Goal: Task Accomplishment & Management: Use online tool/utility

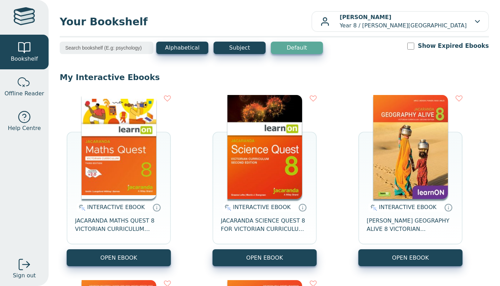
click at [175, 183] on div "INTERACTIVE EBOOK JACARANDA MATHS QUEST 8 VICTORIAN CURRICULUM LEARNON EBOOK 3E…" at bounding box center [274, 273] width 429 height 371
click at [378, 259] on button "OPEN EBOOK" at bounding box center [410, 258] width 104 height 17
click at [411, 254] on button "OPEN EBOOK" at bounding box center [410, 258] width 104 height 17
click at [395, 225] on span "[PERSON_NAME] GEOGRAPHY ALIVE 8 VICTORIAN CURRICULUM LEARNON EBOOK 2E" at bounding box center [410, 225] width 87 height 17
click at [400, 261] on button "OPEN EBOOK" at bounding box center [410, 258] width 104 height 17
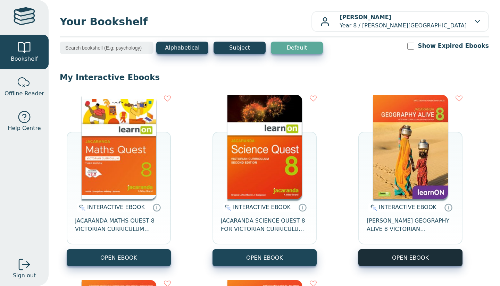
click at [412, 253] on button "OPEN EBOOK" at bounding box center [410, 258] width 104 height 17
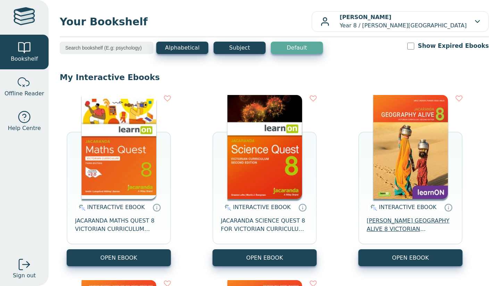
click at [405, 227] on span "JACARANDA GEOGRAPHY ALIVE 8 VICTORIAN CURRICULUM LEARNON EBOOK 2E" at bounding box center [410, 225] width 87 height 17
click at [124, 229] on span "JACARANDA MATHS QUEST 8 VICTORIAN CURRICULUM LEARNON EBOOK 3E" at bounding box center [118, 225] width 87 height 17
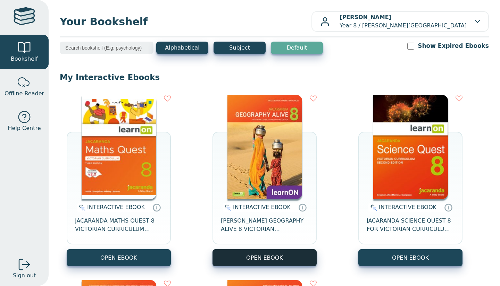
click at [294, 262] on button "OPEN EBOOK" at bounding box center [264, 258] width 104 height 17
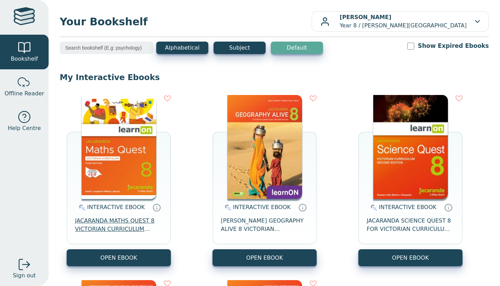
click at [123, 222] on span "JACARANDA MATHS QUEST 8 VICTORIAN CURRICULUM LEARNON EBOOK 3E" at bounding box center [118, 225] width 87 height 17
